Goal: Browse casually: Explore the website without a specific task or goal

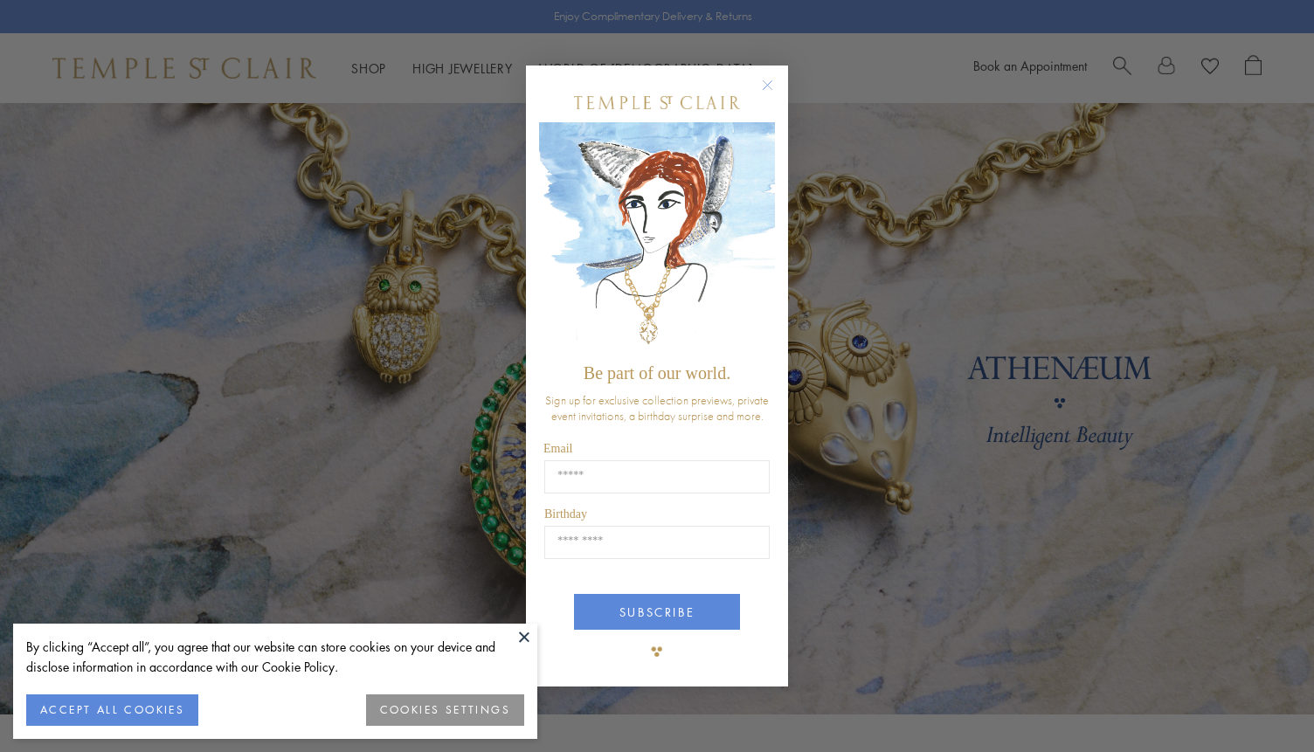
click at [777, 80] on icon "Close dialog" at bounding box center [768, 85] width 22 height 22
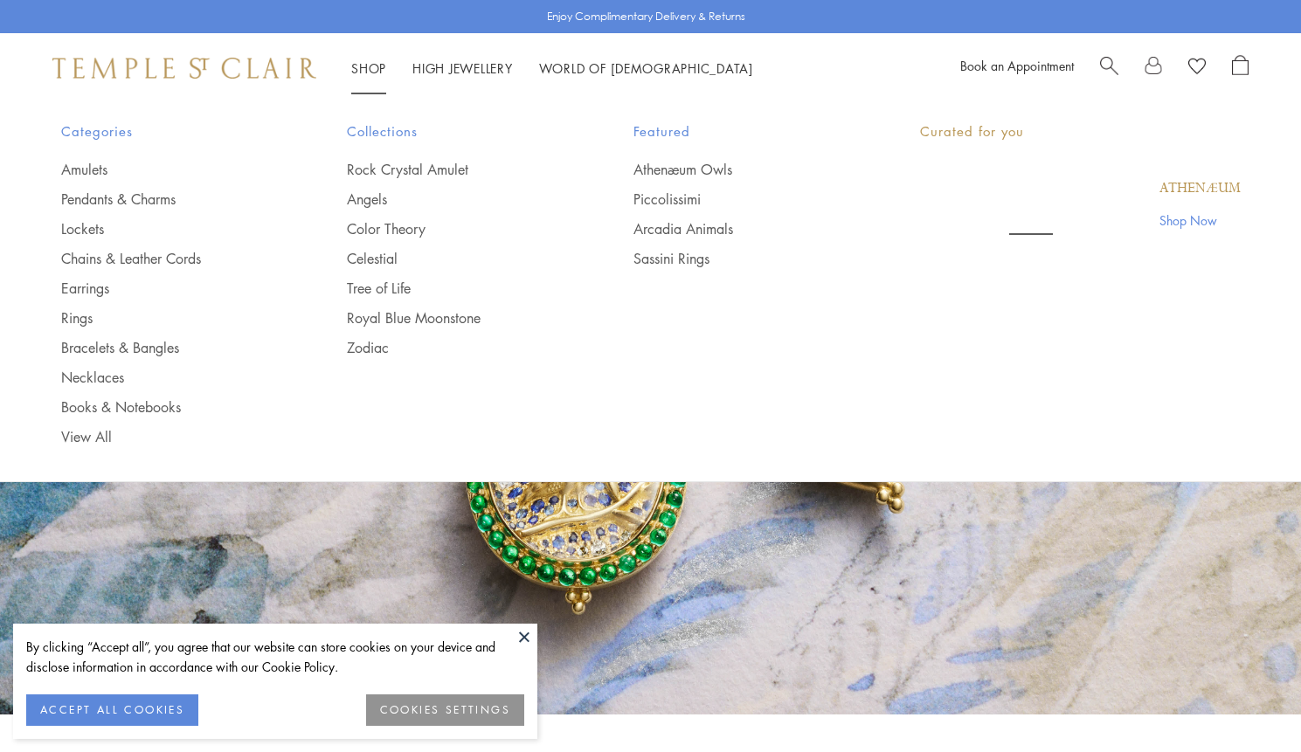
click at [370, 78] on li "Shop Shop Categories Amulets Pendants & Charms Lockets Chains & Leather Cords E…" at bounding box center [368, 69] width 35 height 22
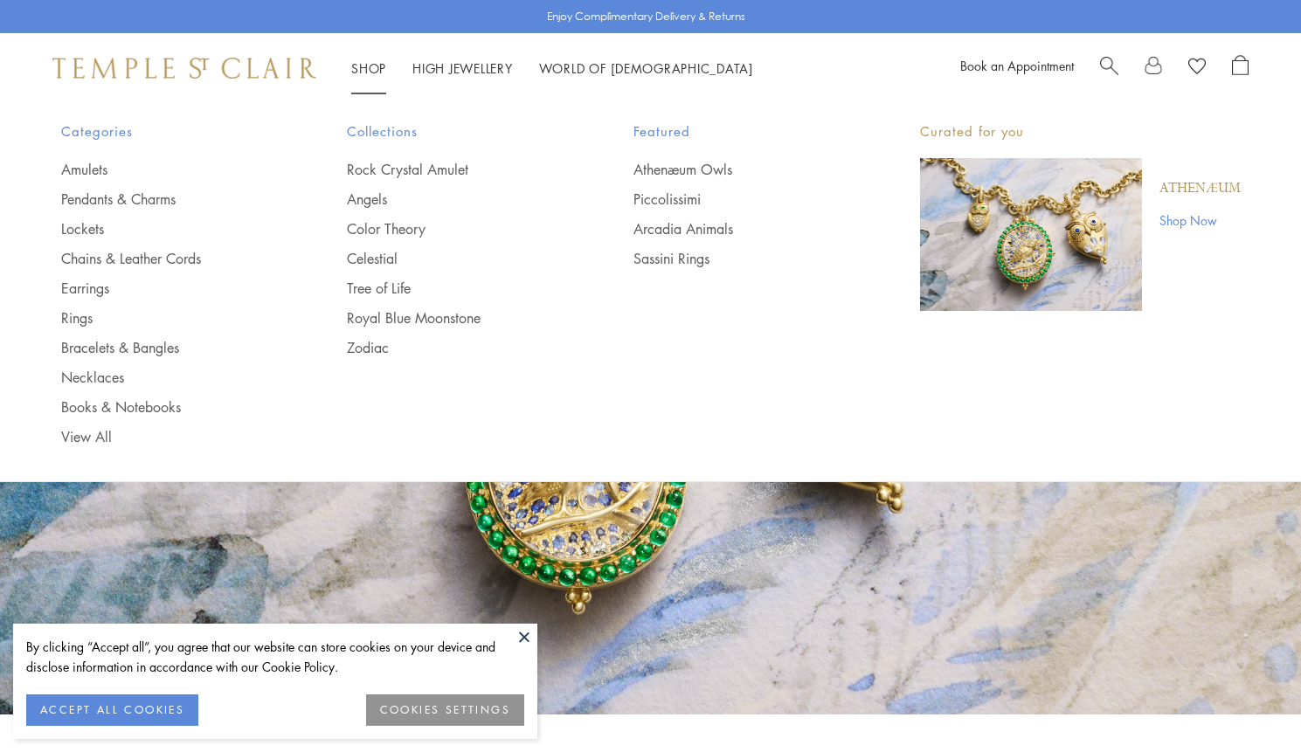
click at [370, 66] on link "Shop Shop" at bounding box center [368, 67] width 35 height 17
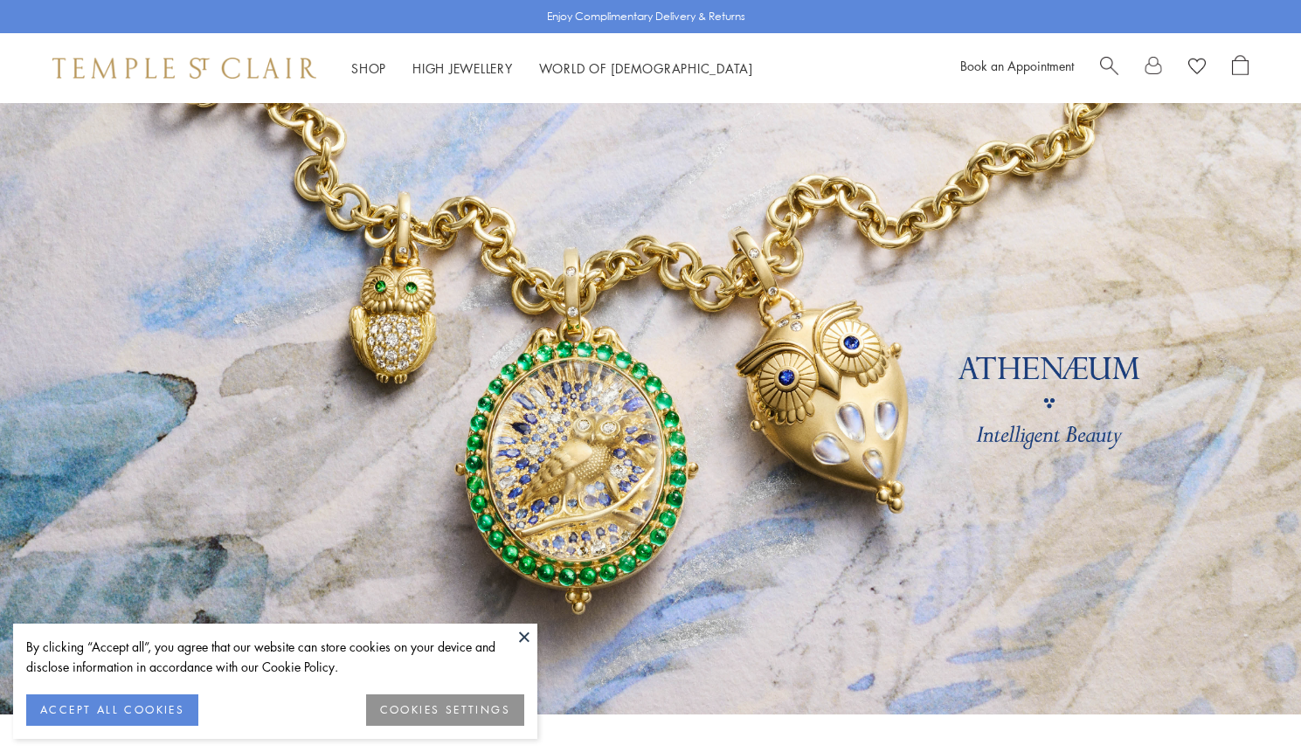
click at [523, 636] on button at bounding box center [524, 637] width 26 height 26
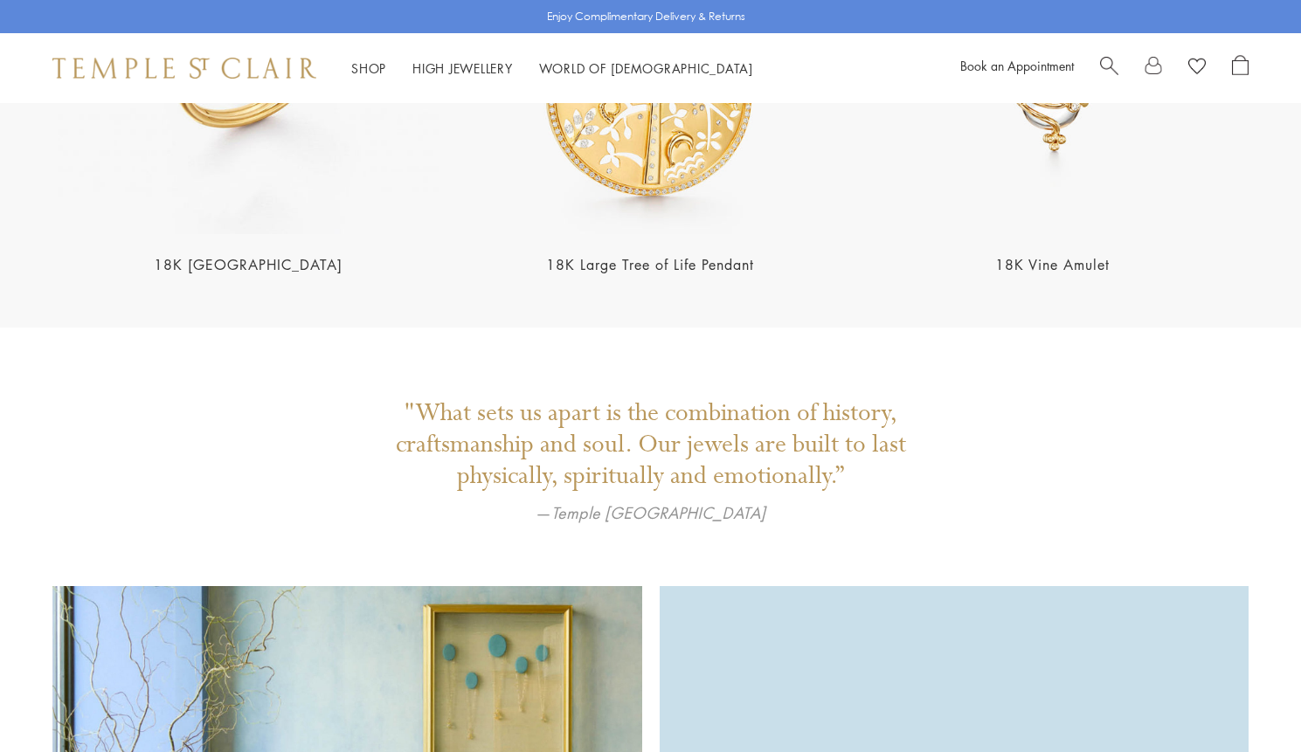
scroll to position [3579, 0]
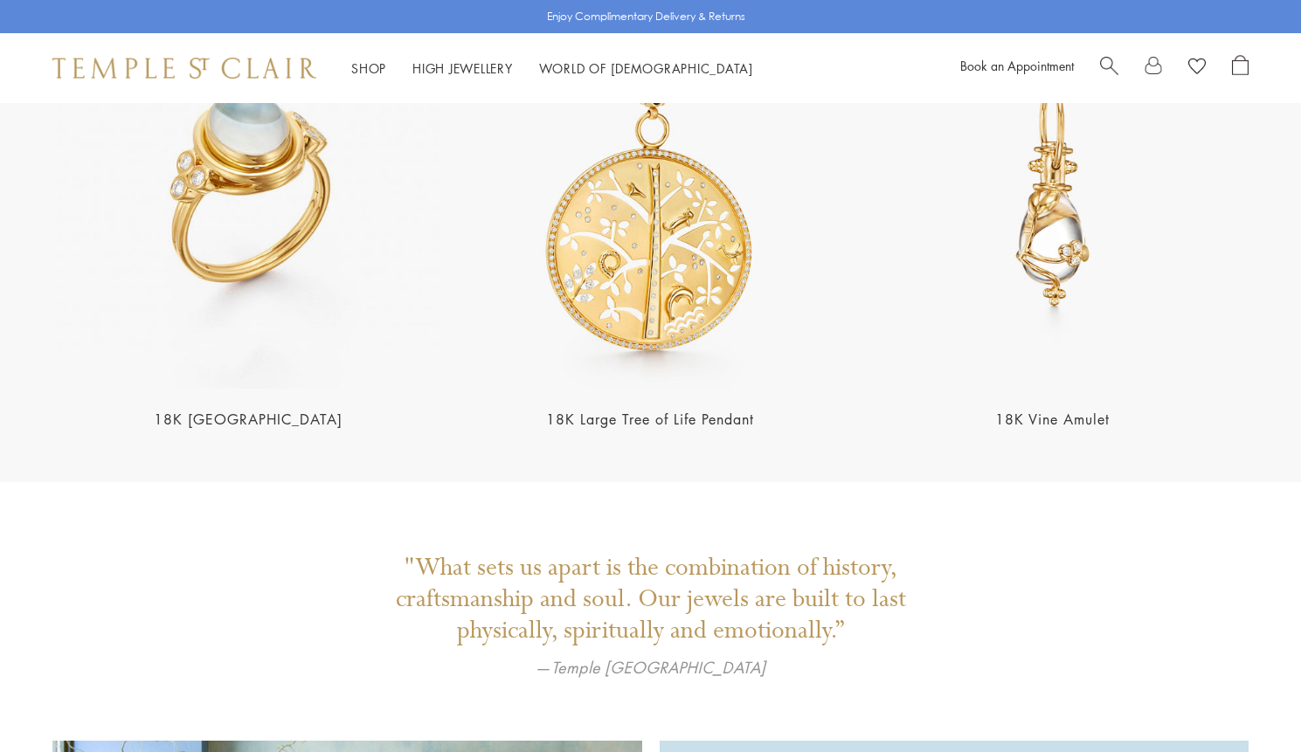
scroll to position [3632, 0]
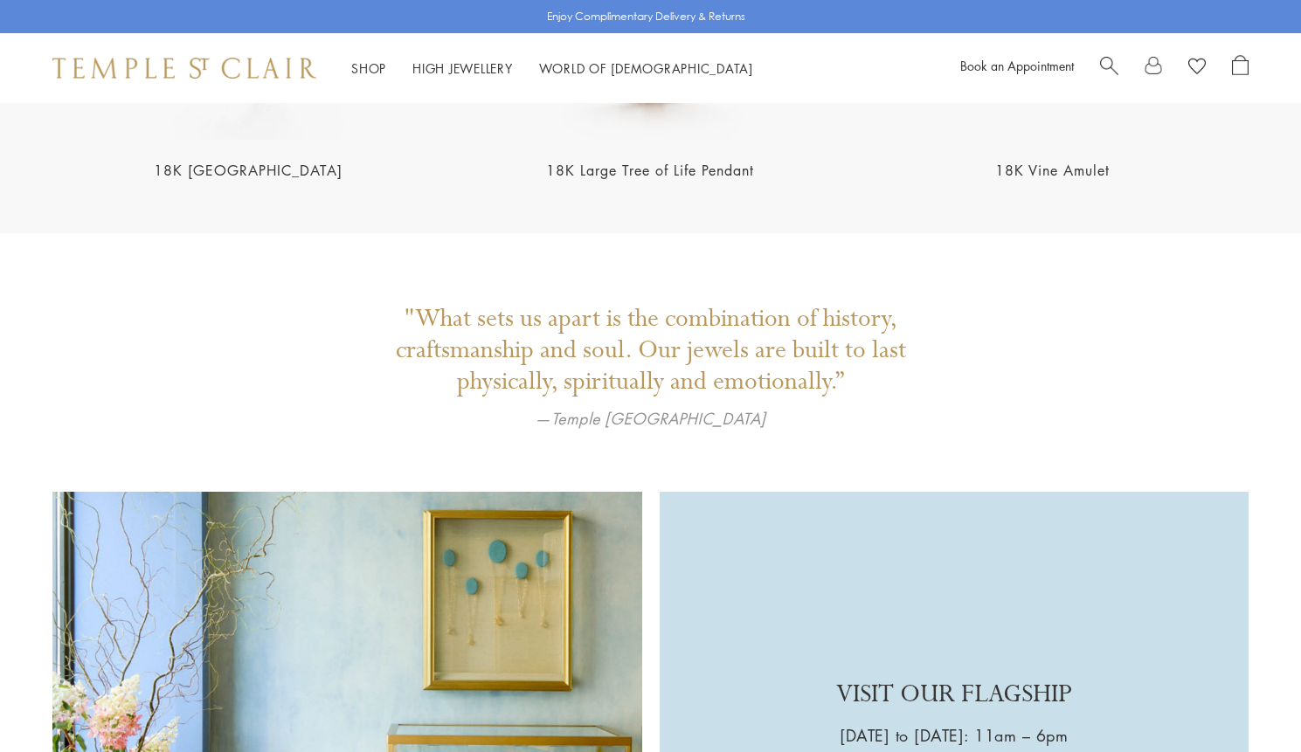
scroll to position [4136, 0]
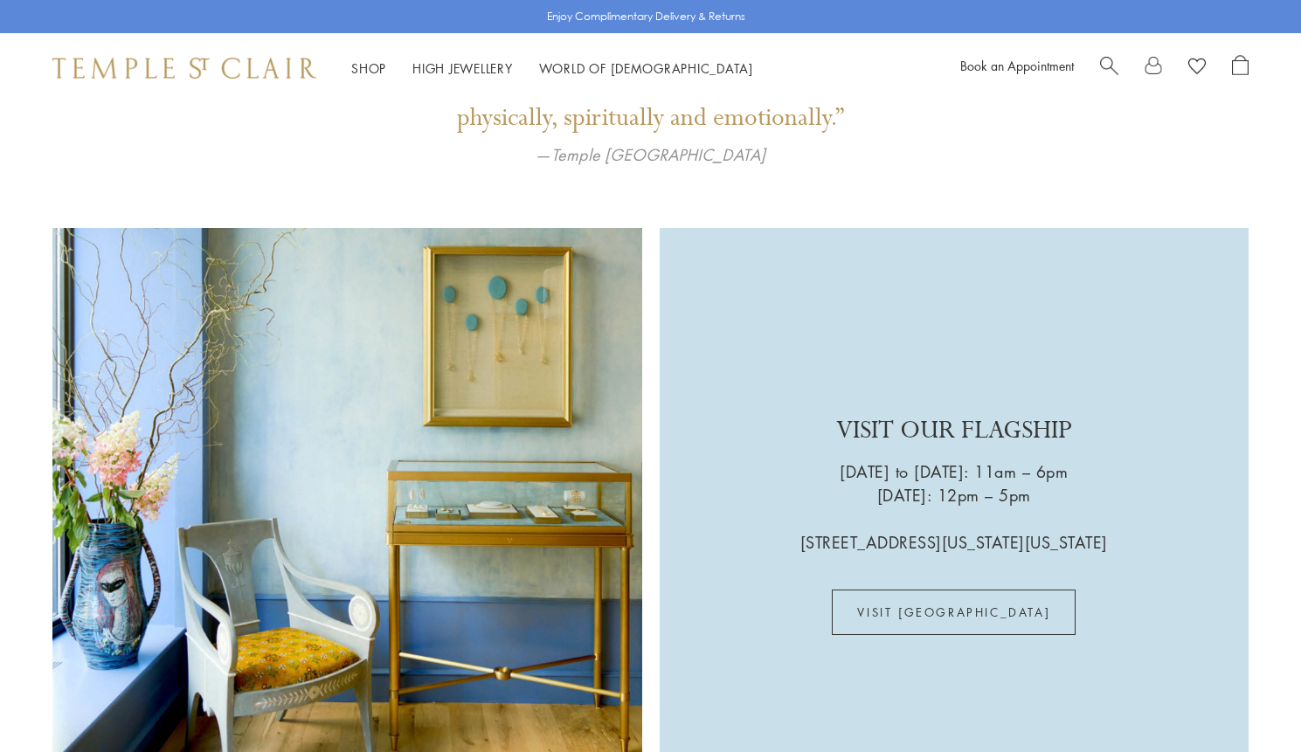
click at [649, 611] on div "VISIT OUR FLAGSHIP Wednesday to Saturday: 11am – 6pm Sunday: 12pm – 5pm 803 Was…" at bounding box center [650, 523] width 1301 height 590
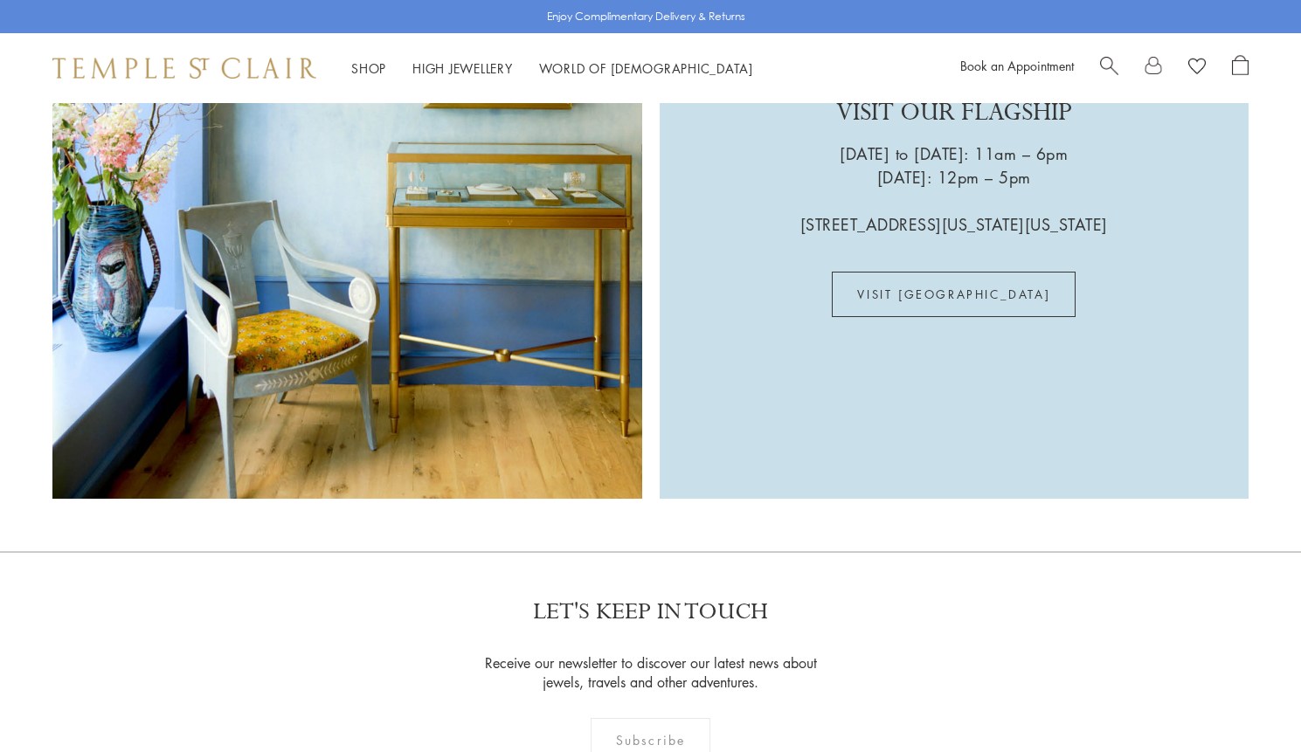
scroll to position [4452, 0]
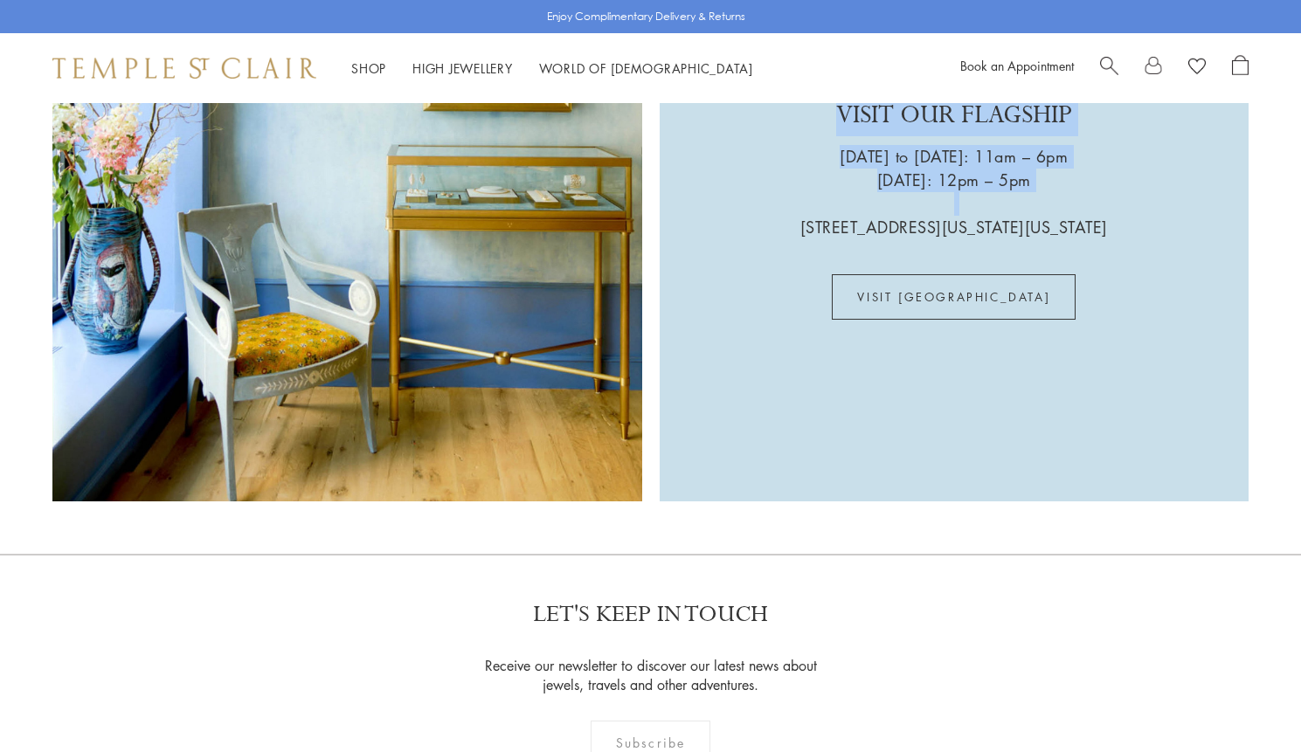
drag, startPoint x: 875, startPoint y: 192, endPoint x: 1096, endPoint y: 269, distance: 234.1
click at [1096, 269] on div "VISIT OUR FLAGSHIP Wednesday to Saturday: 11am – 6pm Sunday: 12pm – 5pm 803 Was…" at bounding box center [955, 208] width 590 height 590
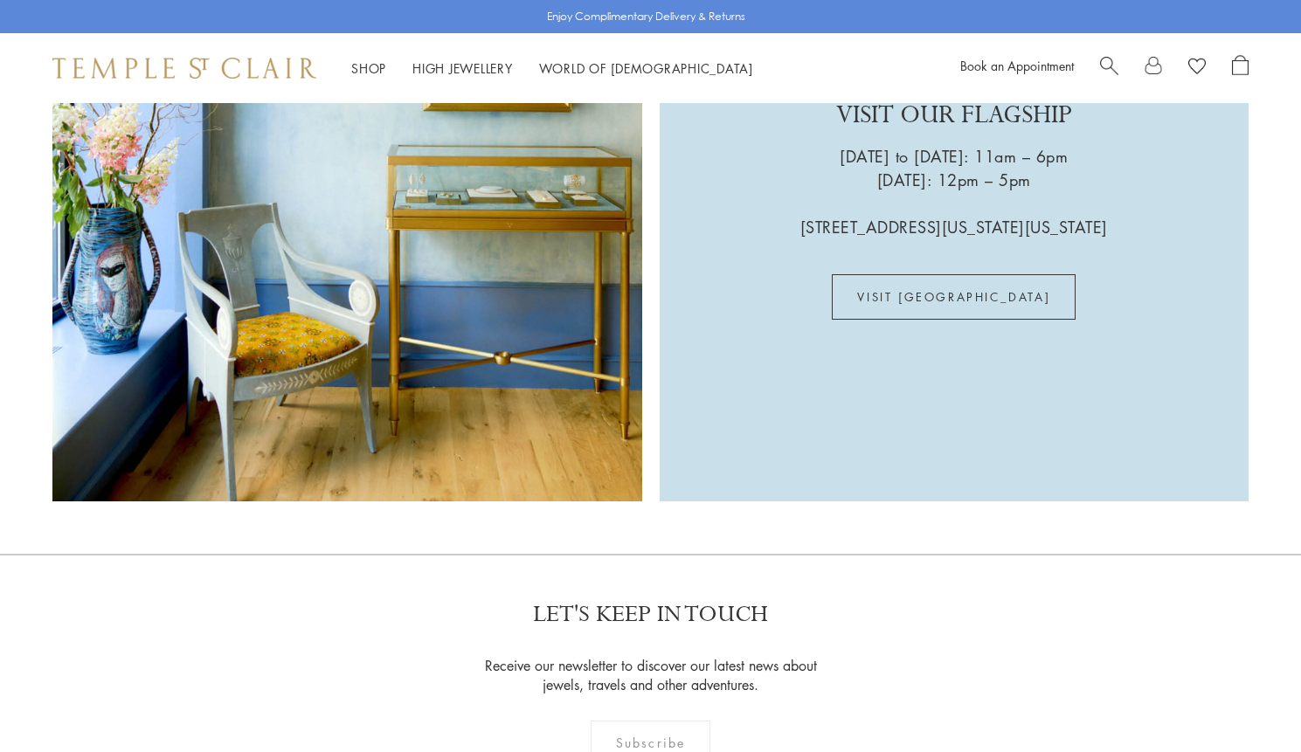
click at [1038, 239] on p "[STREET_ADDRESS][US_STATE][US_STATE]" at bounding box center [955, 215] width 308 height 47
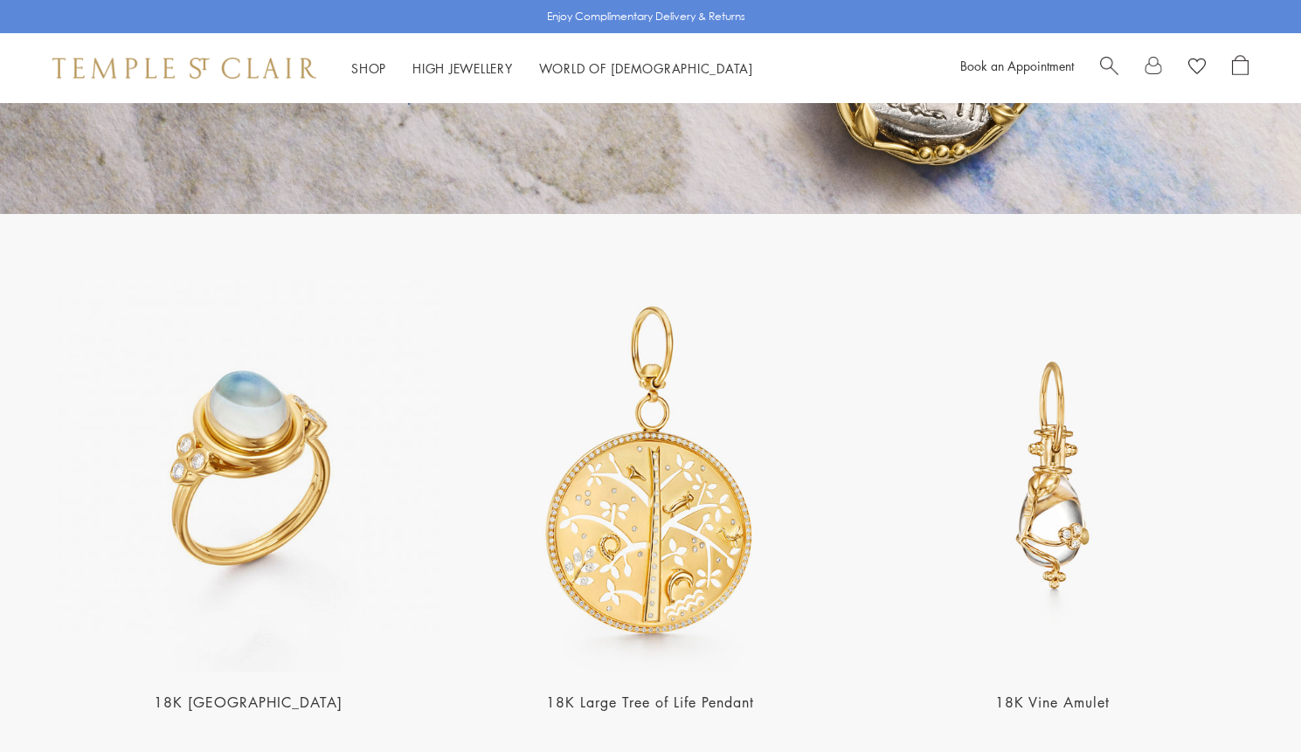
scroll to position [2082, 0]
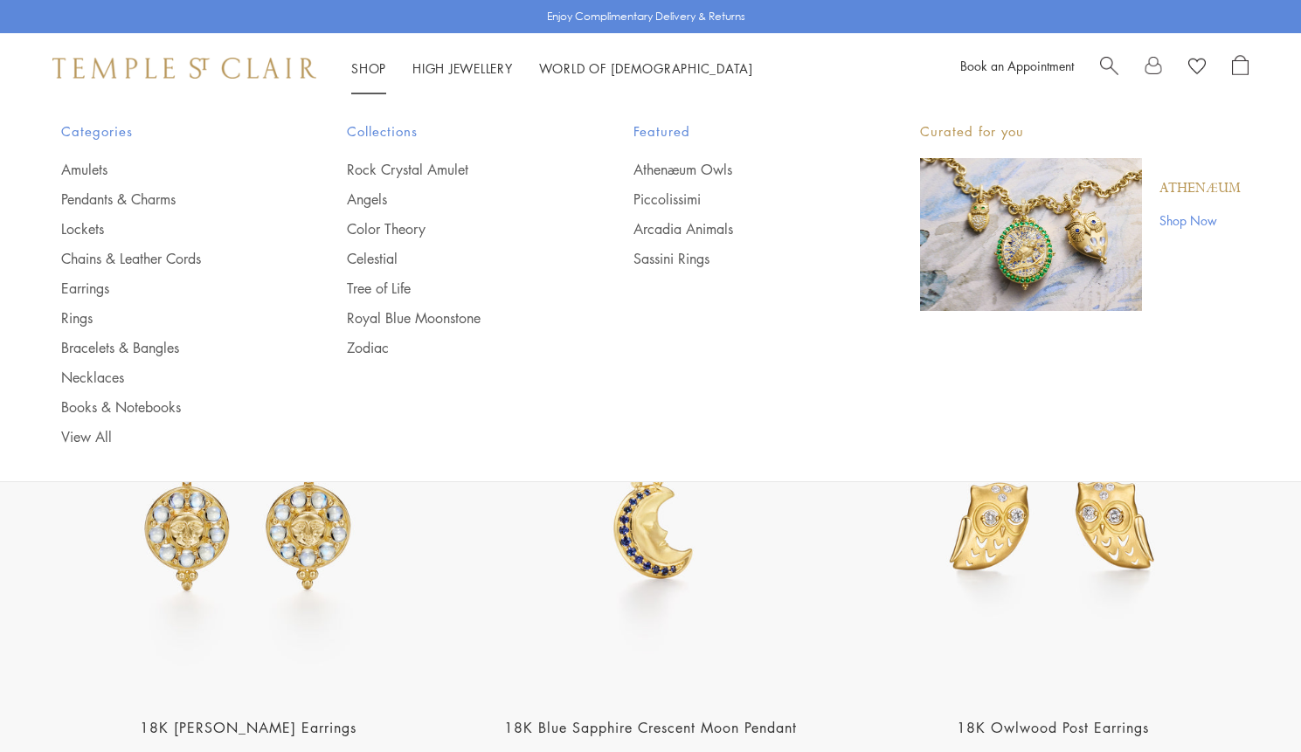
click at [76, 450] on div "Categories Amulets Pendants & Charms Lockets Chains & Leather Cords Earrings Ri…" at bounding box center [650, 283] width 1267 height 361
click at [78, 441] on link "View All" at bounding box center [169, 436] width 217 height 19
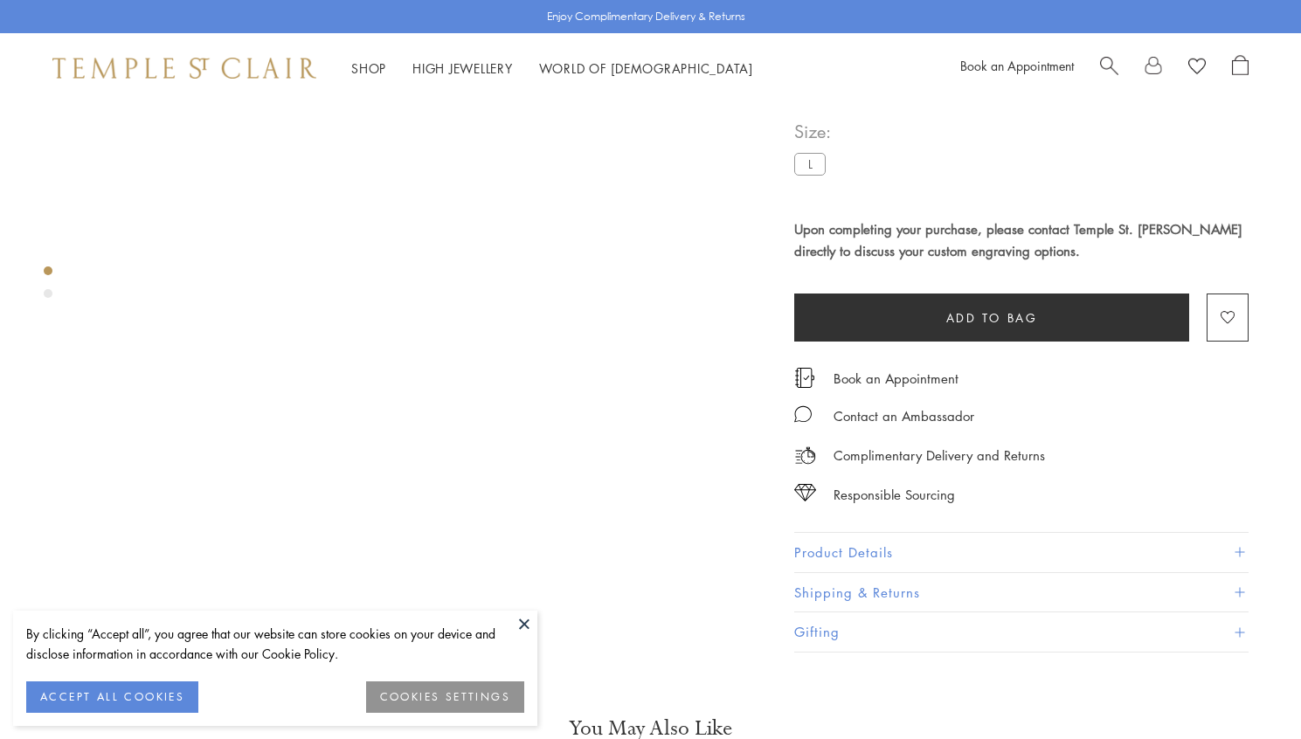
scroll to position [838, 0]
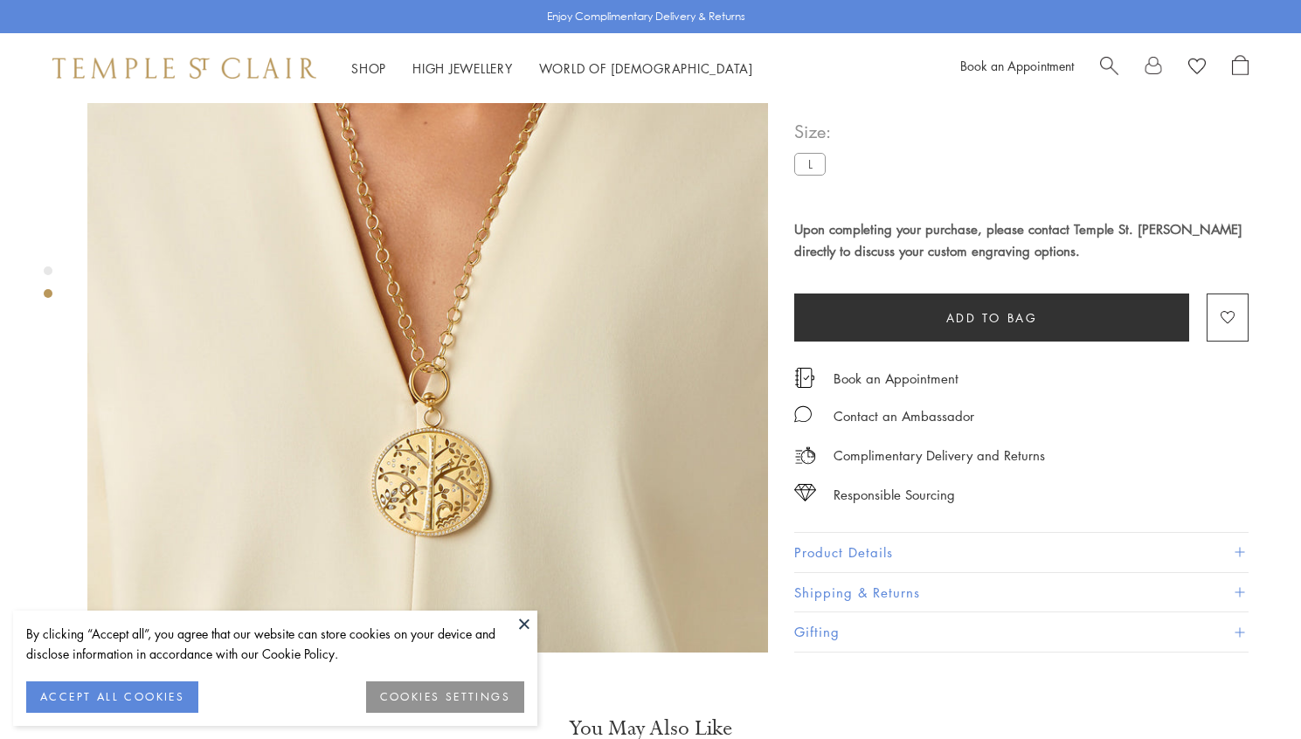
click at [531, 619] on button at bounding box center [524, 624] width 26 height 26
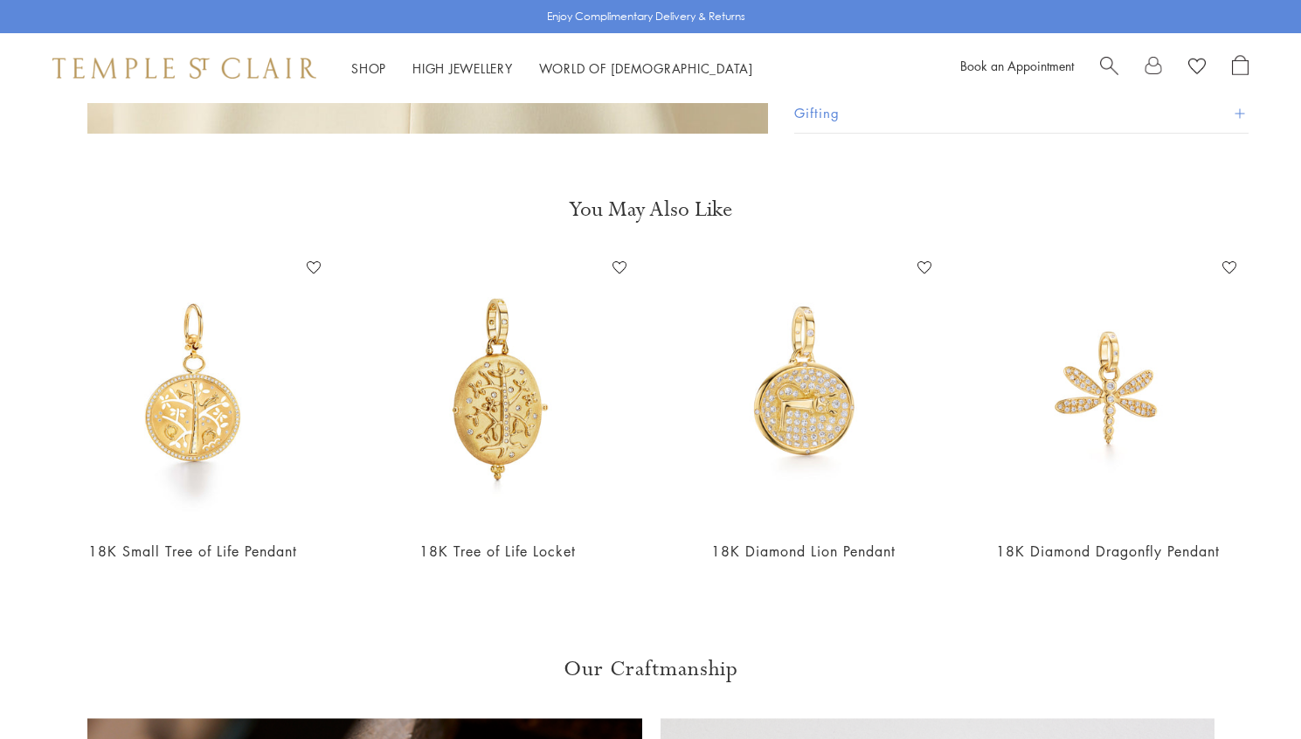
scroll to position [2552, 0]
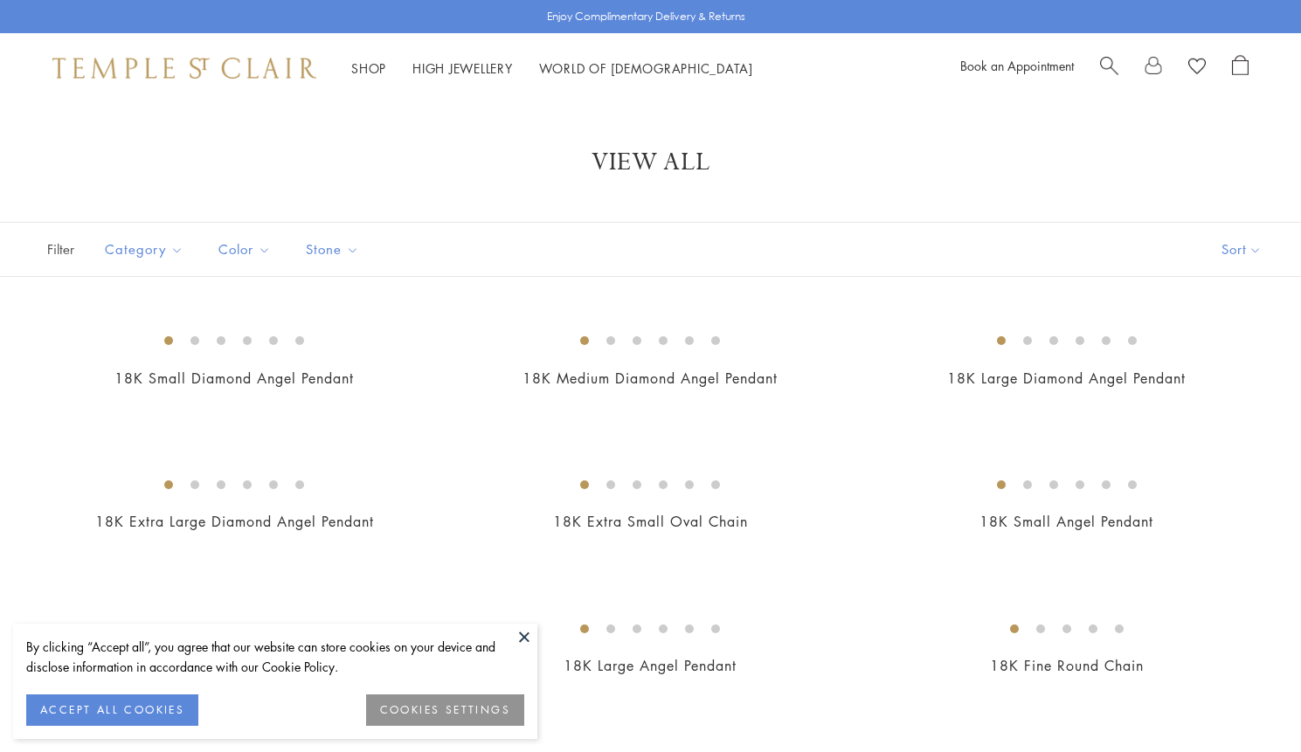
click at [529, 636] on button at bounding box center [524, 637] width 26 height 26
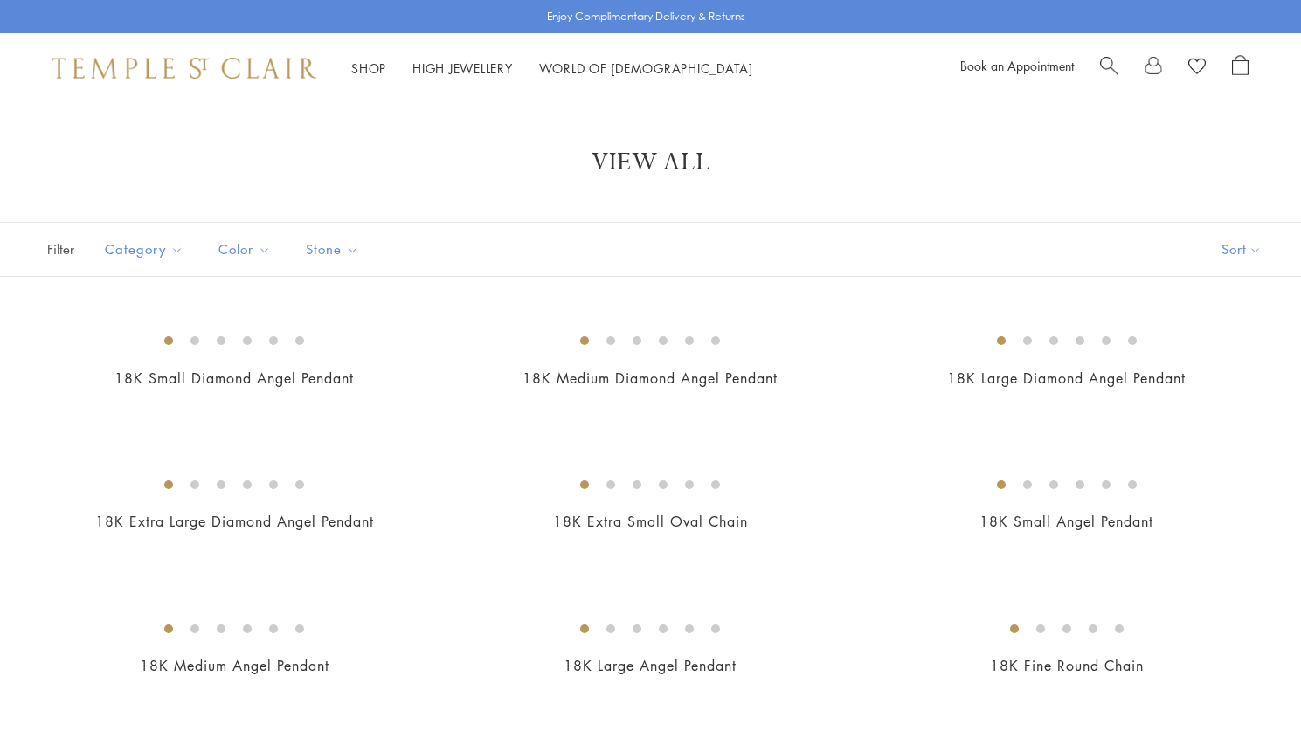
click at [449, 412] on div "18K Medium Diamond Angel Pendant Rs. 250,900" at bounding box center [633, 367] width 416 height 92
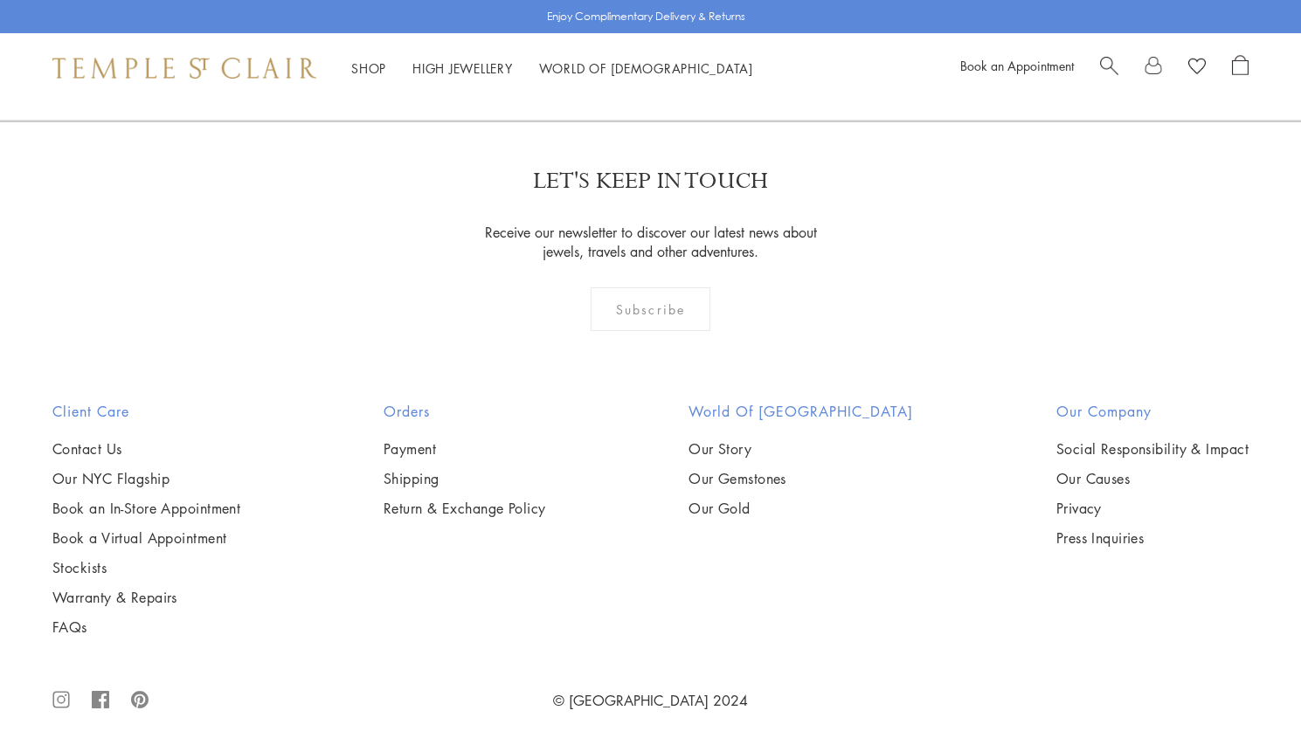
scroll to position [12078, 0]
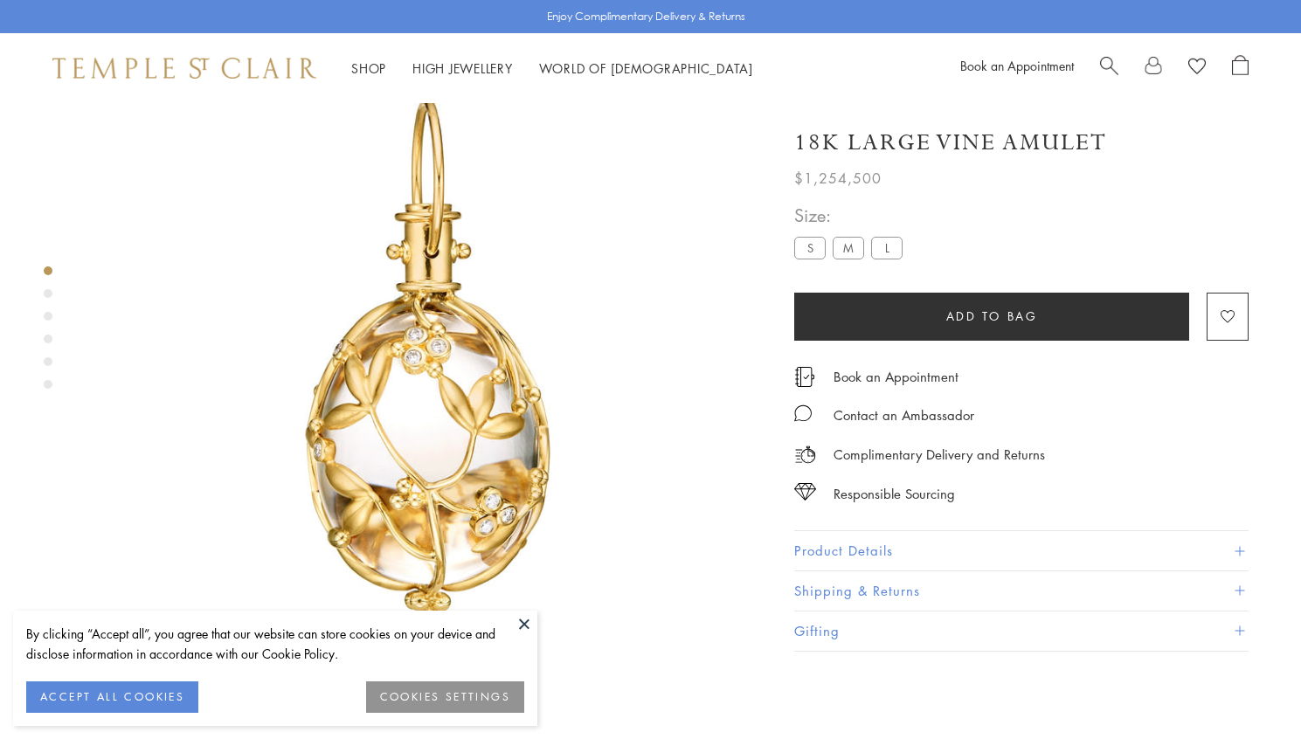
scroll to position [103, 0]
